Goal: Task Accomplishment & Management: Manage account settings

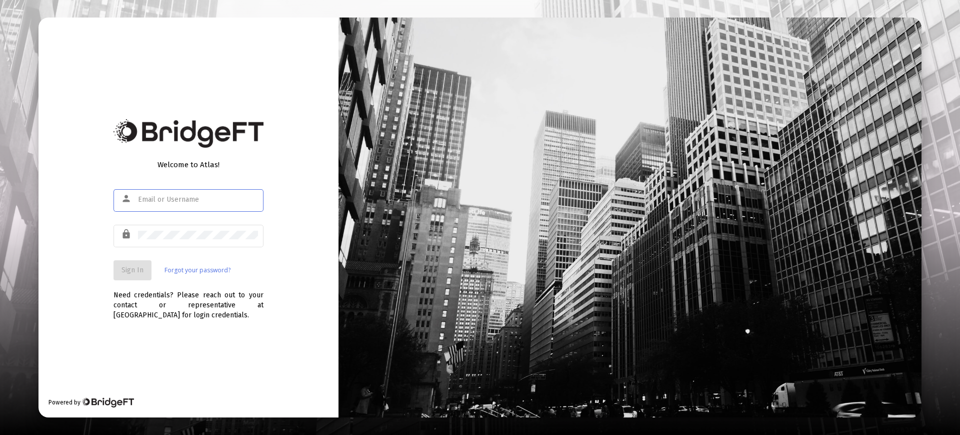
click at [154, 202] on input "text" at bounding box center [198, 200] width 120 height 8
type input "ra"
type input "rajesh+sandbox@zoefin.com"
click at [139, 265] on button "Sign In" at bounding box center [133, 270] width 38 height 20
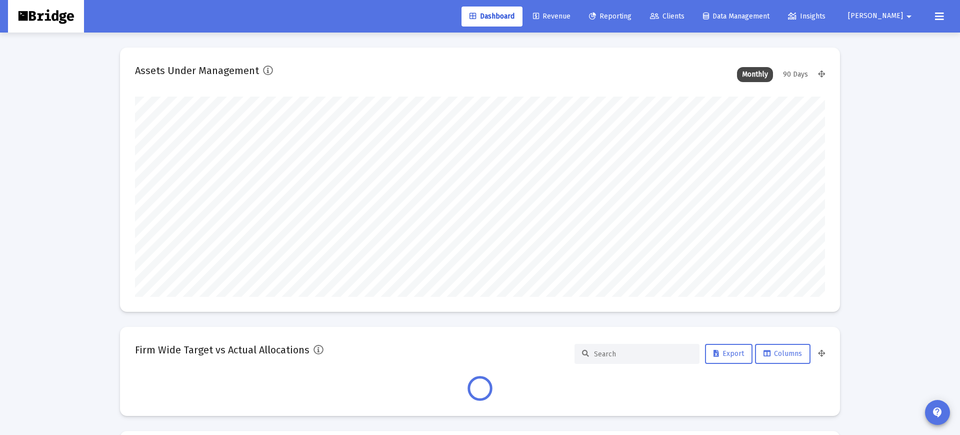
scroll to position [200, 690]
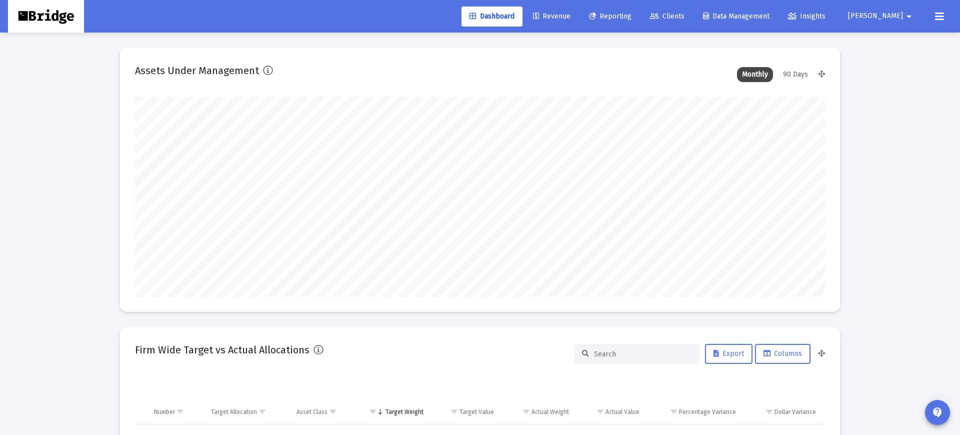
type input "2025-10-09"
click at [685, 16] on span "Clients" at bounding box center [667, 16] width 35 height 9
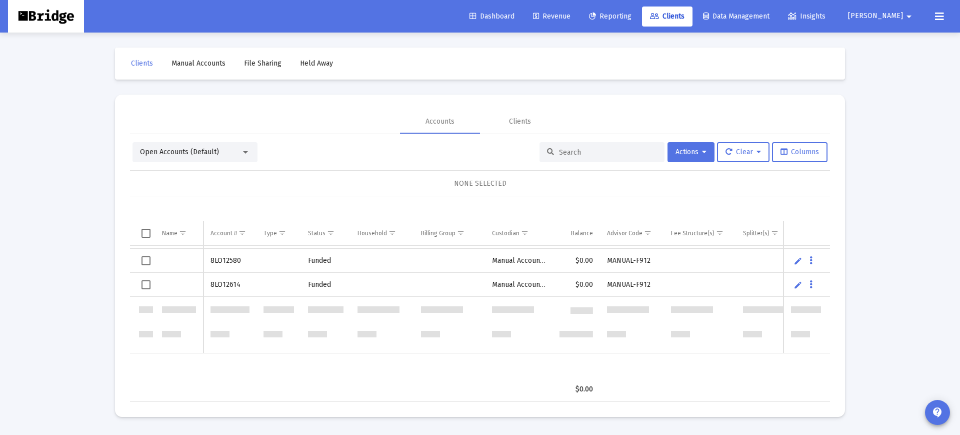
scroll to position [1530, 0]
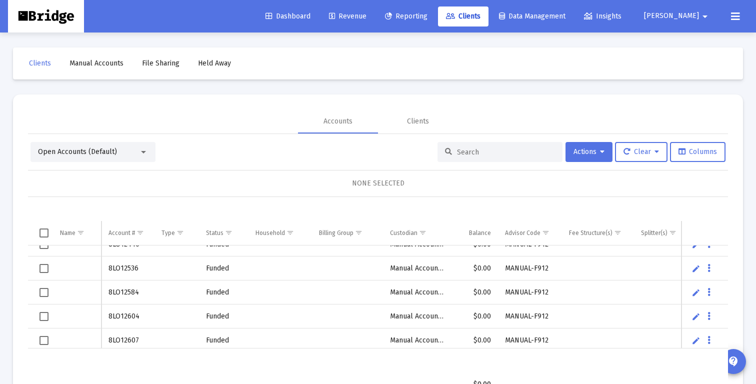
click at [259, 181] on div "NONE SELECTED" at bounding box center [378, 184] width 684 height 10
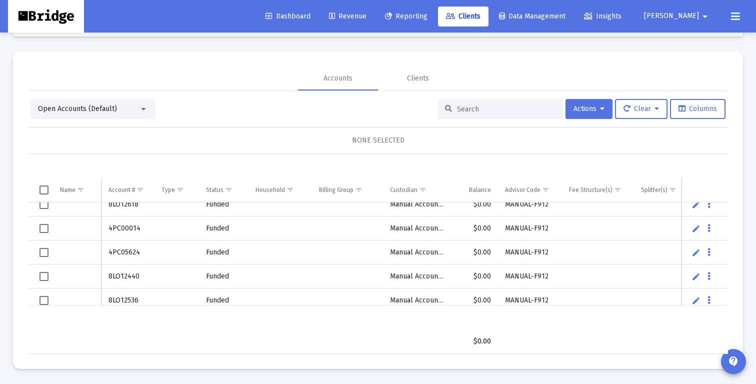
scroll to position [4349, 0]
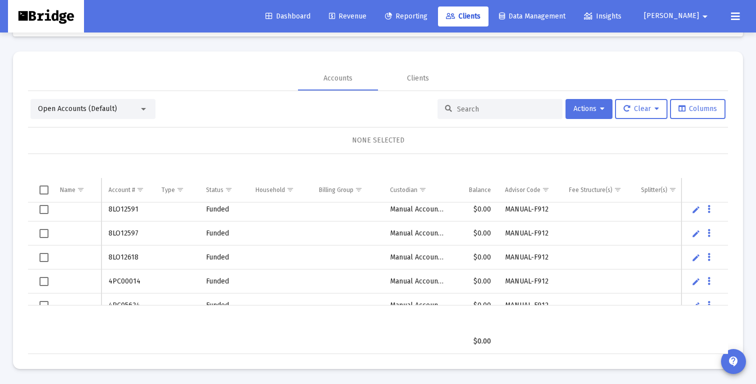
click at [697, 21] on span "Rajesh" at bounding box center [671, 16] width 55 height 9
click at [695, 40] on span "Settings" at bounding box center [703, 43] width 30 height 24
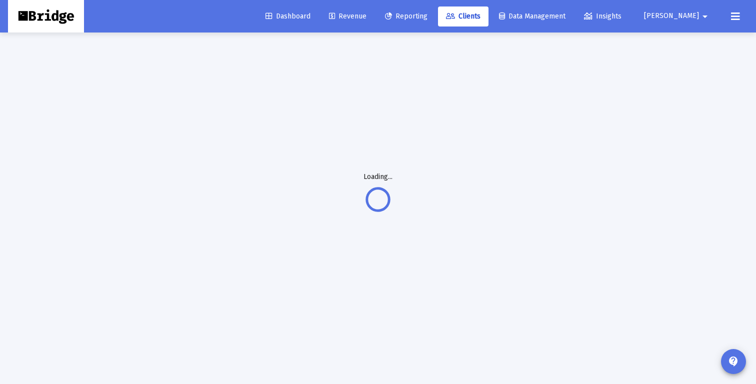
scroll to position [33, 0]
